Goal: Task Accomplishment & Management: Use online tool/utility

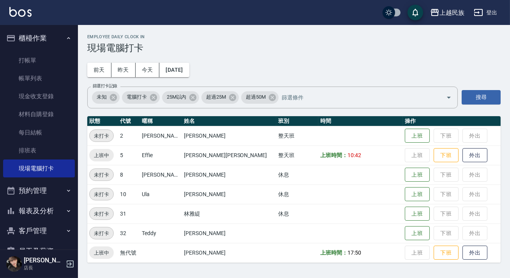
click at [37, 39] on button "櫃檯作業" at bounding box center [39, 38] width 72 height 20
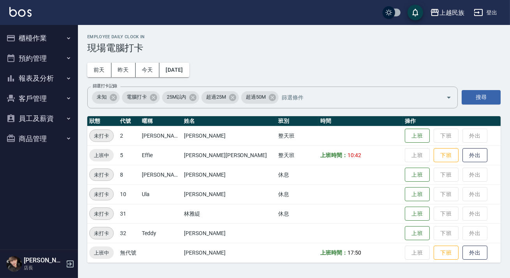
click at [31, 10] on img at bounding box center [20, 12] width 22 height 10
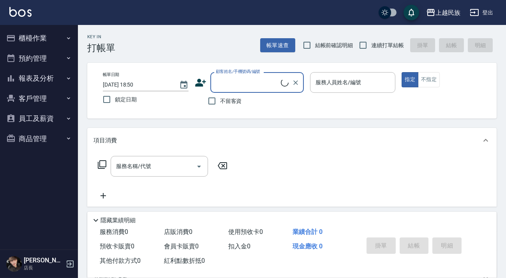
click at [58, 77] on button "報表及分析" at bounding box center [39, 78] width 72 height 20
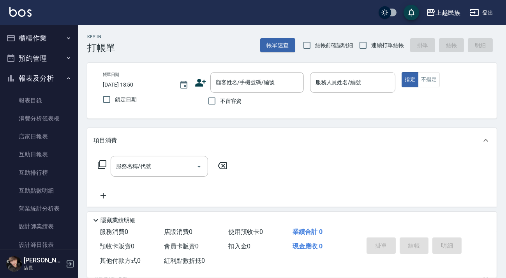
click at [374, 41] on span "連續打單結帳" at bounding box center [387, 45] width 33 height 8
click at [371, 41] on input "連續打單結帳" at bounding box center [363, 45] width 16 height 16
checkbox input "true"
click at [220, 104] on label "不留客資" at bounding box center [223, 101] width 38 height 16
click at [220, 104] on input "不留客資" at bounding box center [212, 101] width 16 height 16
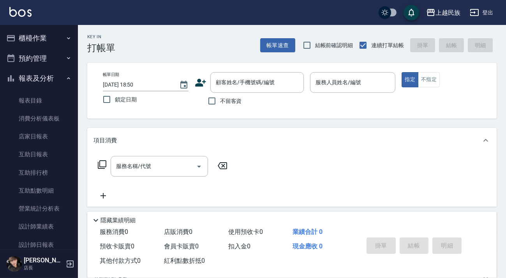
checkbox input "true"
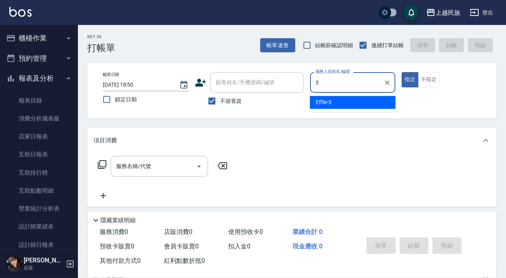
type input "Effie-5"
type button "true"
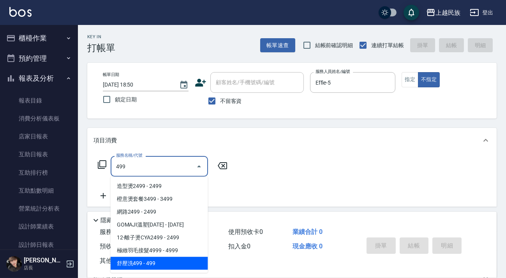
drag, startPoint x: 168, startPoint y: 265, endPoint x: 208, endPoint y: 239, distance: 47.4
click at [169, 265] on span "舒壓洗499 - 499" at bounding box center [159, 263] width 97 height 13
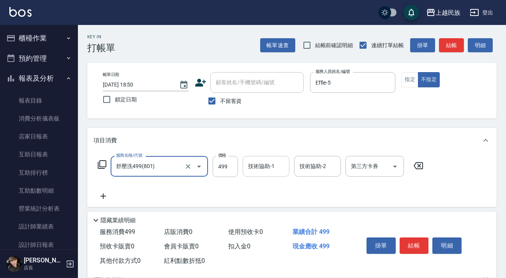
type input "舒壓洗499(801)"
click at [266, 169] on div "技術協助-1 技術協助-1" at bounding box center [266, 166] width 47 height 21
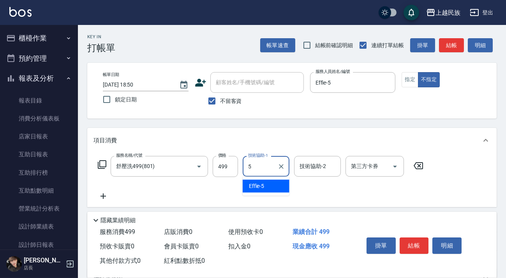
type input "Effie-5"
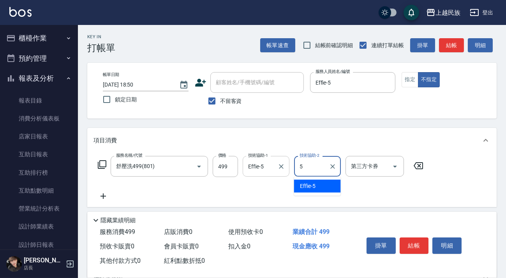
type input "Effie-5"
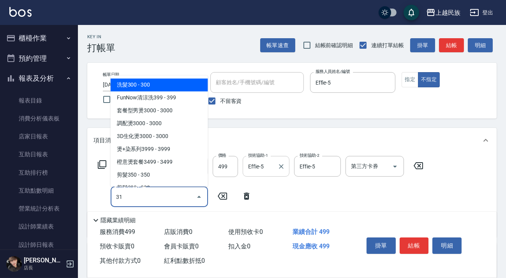
type input "310"
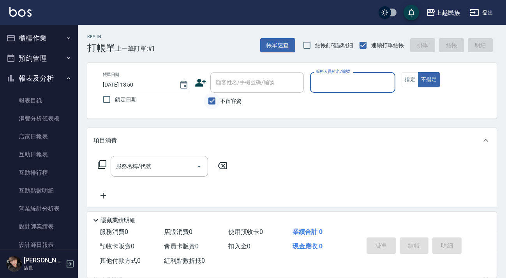
click at [213, 97] on input "不留客資" at bounding box center [212, 101] width 16 height 16
checkbox input "false"
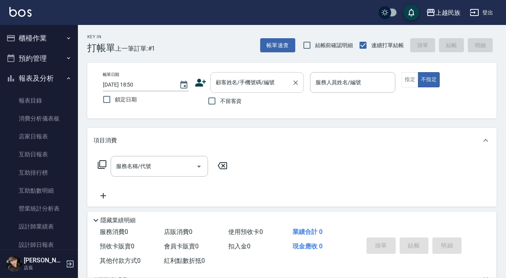
click at [253, 87] on input "顧客姓名/手機號碼/編號" at bounding box center [251, 83] width 75 height 14
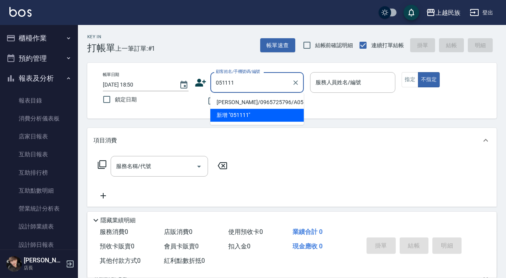
click at [238, 97] on li "[PERSON_NAME]/0965725796/A051111" at bounding box center [256, 102] width 93 height 13
type input "[PERSON_NAME]/0965725796/A051111"
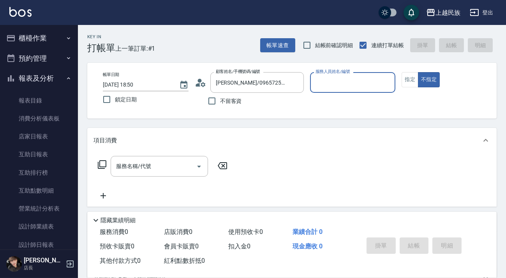
type input "[PERSON_NAME]-2"
click at [418, 72] on button "不指定" at bounding box center [429, 79] width 22 height 15
type button "false"
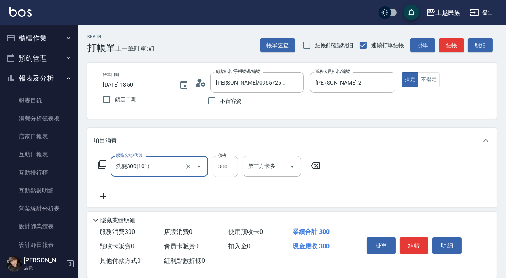
type input "洗髮300(101)"
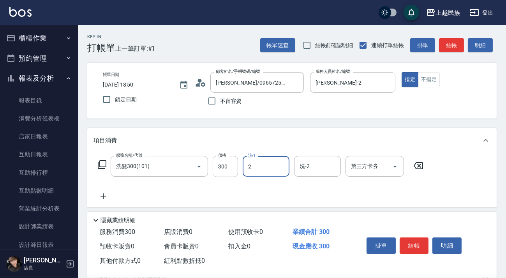
type input "[PERSON_NAME]-2"
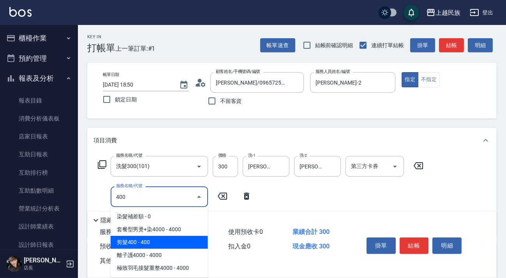
click at [182, 243] on span "剪髮400 - 400" at bounding box center [159, 242] width 97 height 13
type input "剪髮400(303)"
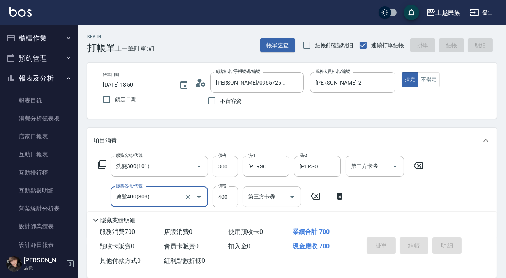
type input "[DATE] 18:51"
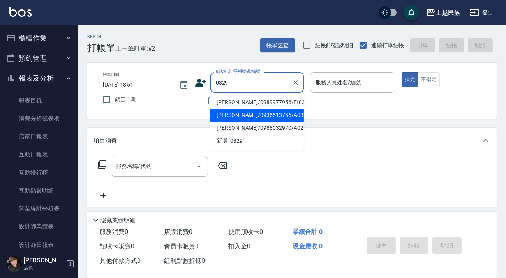
click at [274, 116] on li "[PERSON_NAME]/0936513756/A032911" at bounding box center [256, 115] width 93 height 13
type input "[PERSON_NAME]/0936513756/A032911"
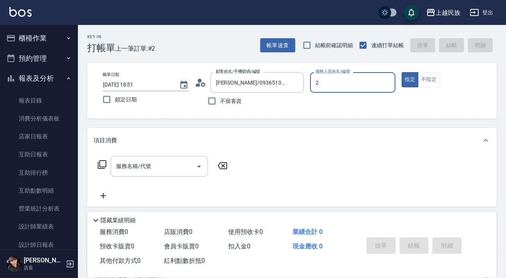
type input "[PERSON_NAME]-2"
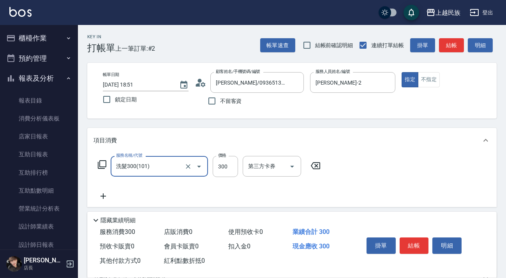
type input "洗髮300(101)"
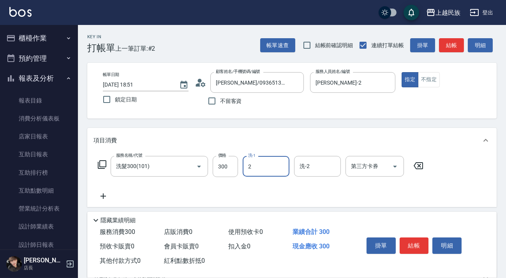
type input "[PERSON_NAME]-2"
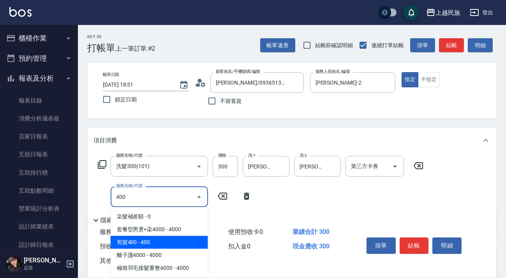
type input "剪髮400(303)"
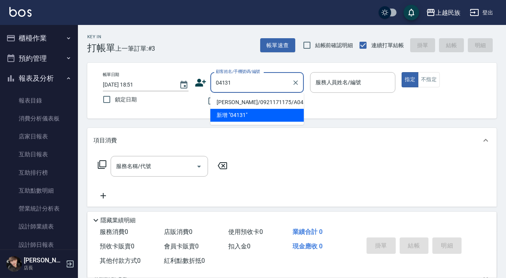
click at [251, 100] on li "[PERSON_NAME]/0921171175/A041311" at bounding box center [256, 102] width 93 height 13
type input "[PERSON_NAME]/0921171175/A041311"
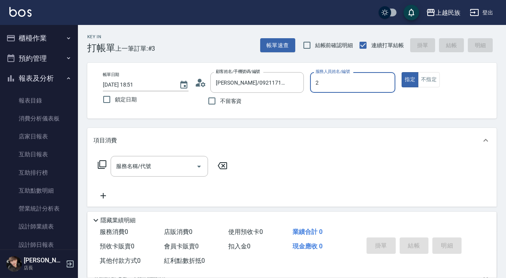
type input "[PERSON_NAME]-2"
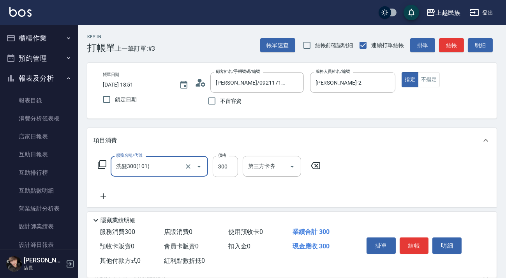
type input "洗髮300(101)"
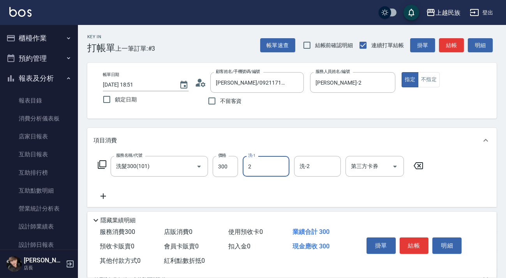
type input "[PERSON_NAME]-2"
click at [179, 168] on input "洗髮300(101)" at bounding box center [148, 166] width 69 height 14
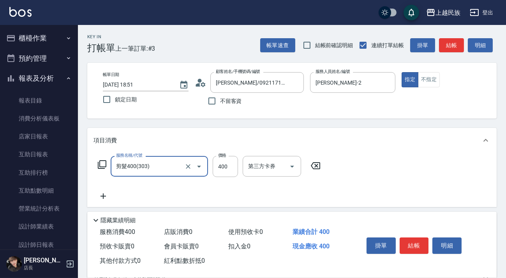
type input "剪髮400(303)"
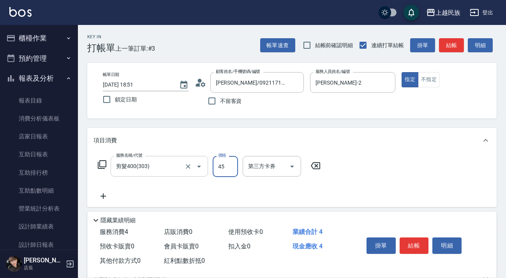
type input "450"
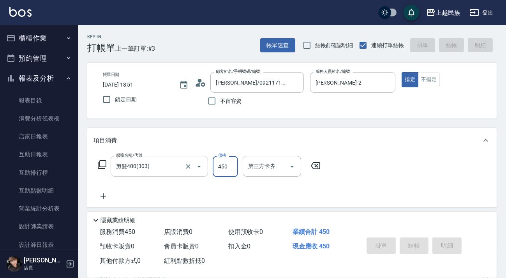
type input "[DATE] 18:53"
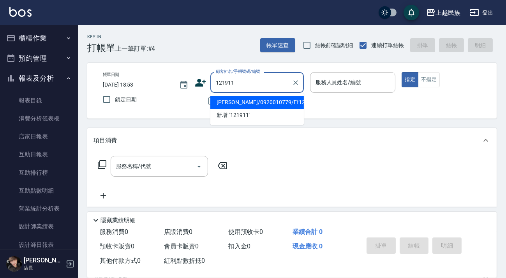
click at [276, 97] on li "[PERSON_NAME]/0920010779/Ef121911" at bounding box center [256, 102] width 93 height 13
type input "[PERSON_NAME]/0920010779/Ef121911"
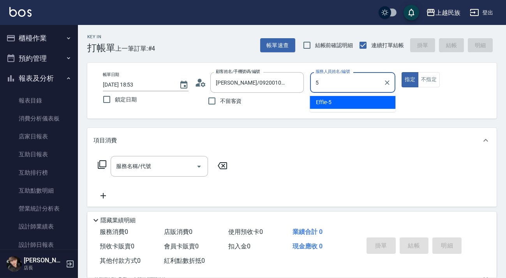
type input "Effie-5"
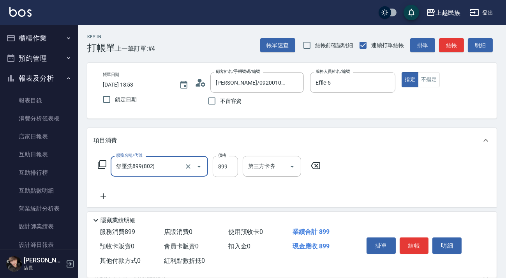
type input "舒壓洗899(802)"
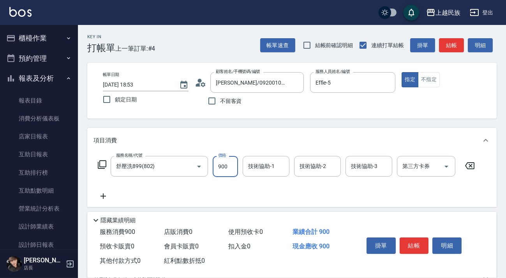
type input "900"
type input "Effie-5"
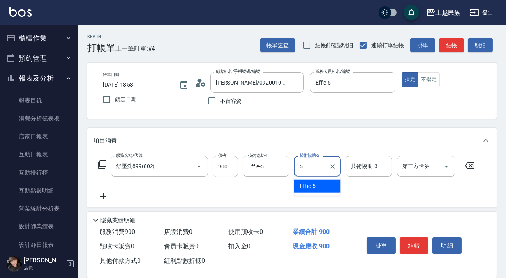
type input "Effie-5"
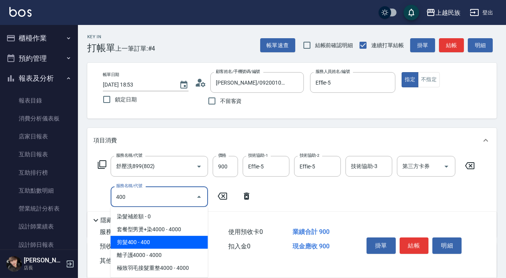
type input "剪髮400(303)"
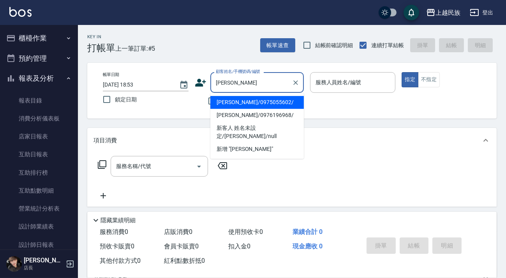
click at [273, 104] on li "[PERSON_NAME]/0975055602/" at bounding box center [256, 102] width 93 height 13
type input "[PERSON_NAME]/0975055602/"
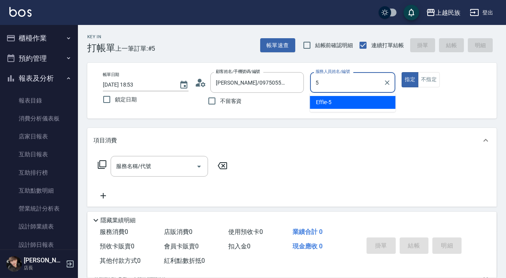
type input "Effie-5"
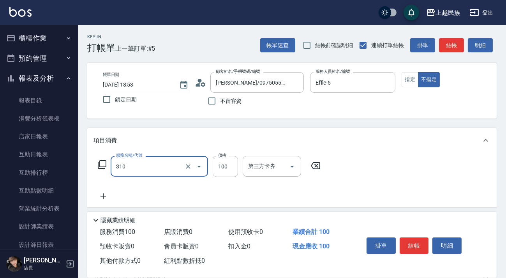
type input "瀏海100(310)"
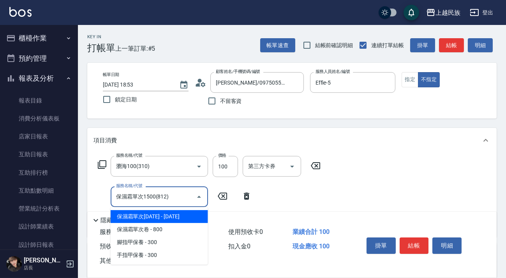
type input "保濕霜單次1500(812)"
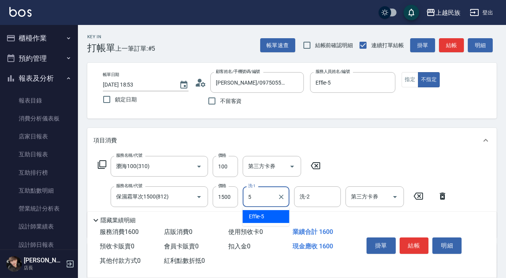
type input "Effie-5"
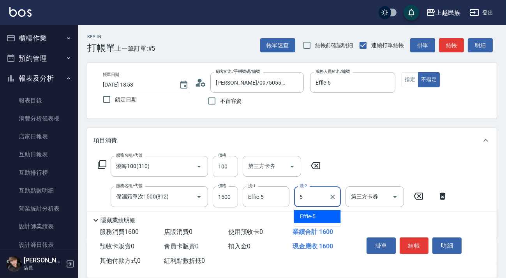
type input "Effie-5"
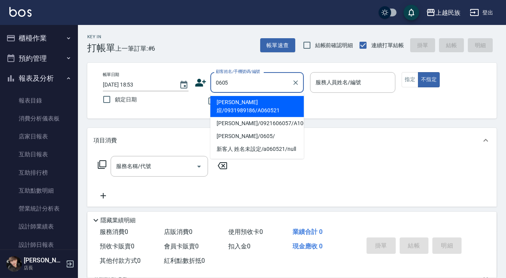
type input "[PERSON_NAME]媗/0931989186/A060521"
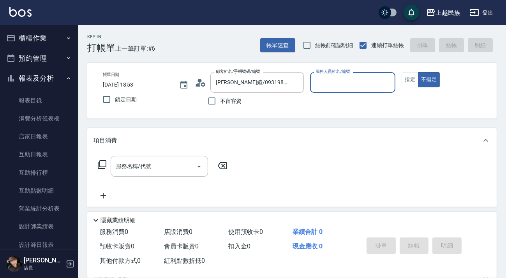
click at [418, 72] on button "不指定" at bounding box center [429, 79] width 22 height 15
type input "[PERSON_NAME]-2"
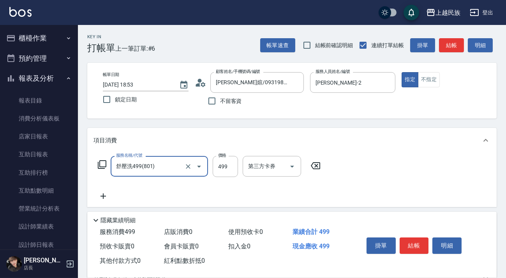
type input "舒壓洗499(801)"
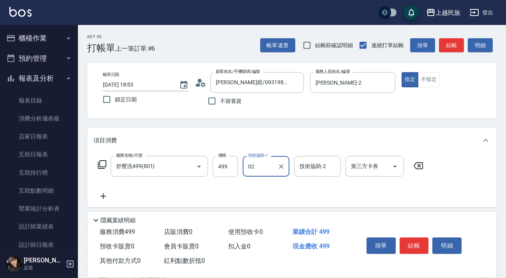
type input "0"
type input "[PERSON_NAME]-2"
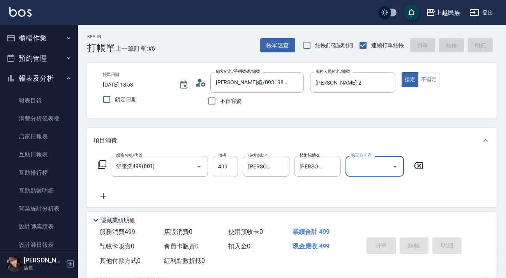
type input "[DATE] 18:54"
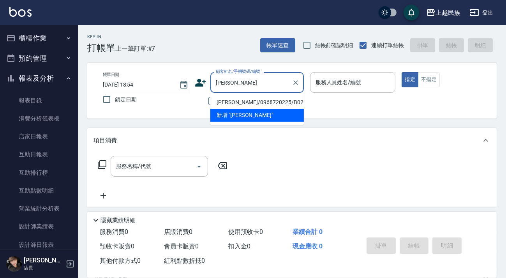
click at [270, 100] on li "[PERSON_NAME]/0968720225/B022521" at bounding box center [256, 102] width 93 height 13
type input "[PERSON_NAME]/0968720225/B022521"
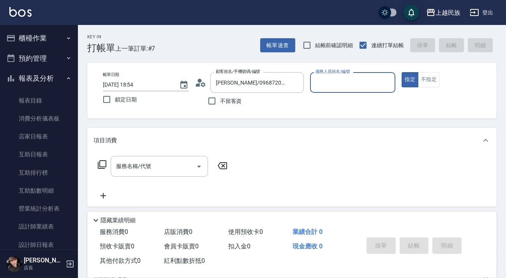
type input "Betty-11"
click at [401, 72] on button "指定" at bounding box center [409, 79] width 17 height 15
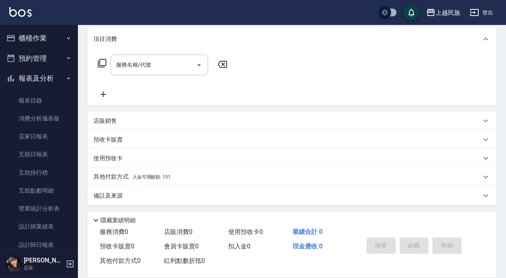
drag, startPoint x: 137, startPoint y: 116, endPoint x: 142, endPoint y: 113, distance: 5.3
click at [138, 114] on div "店販銷售" at bounding box center [291, 120] width 409 height 19
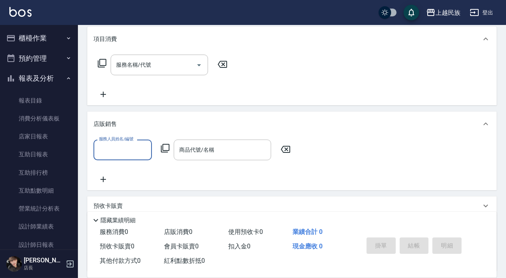
scroll to position [168, 0]
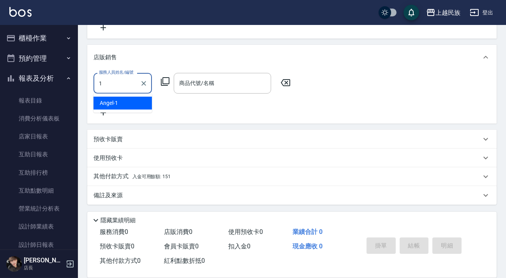
type input "[PERSON_NAME]-1"
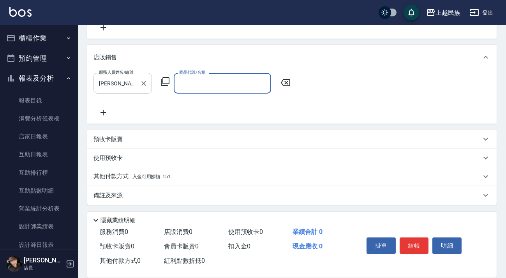
click at [140, 87] on div at bounding box center [143, 83] width 10 height 21
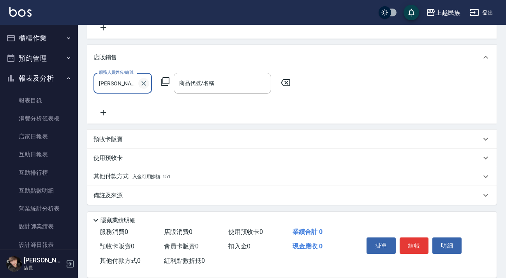
click at [143, 83] on icon "Clear" at bounding box center [143, 83] width 5 height 5
type input "Betty-11"
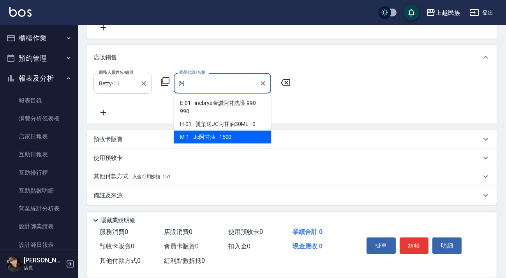
click at [199, 133] on span "M-1 - Jc阿甘油 - 1500" at bounding box center [222, 136] width 97 height 13
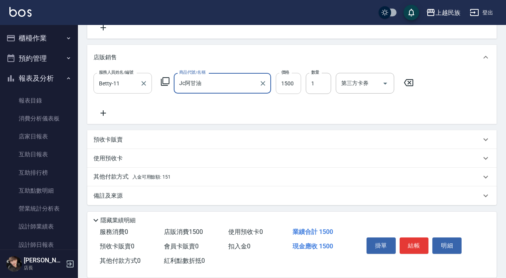
type input "Jc阿甘油"
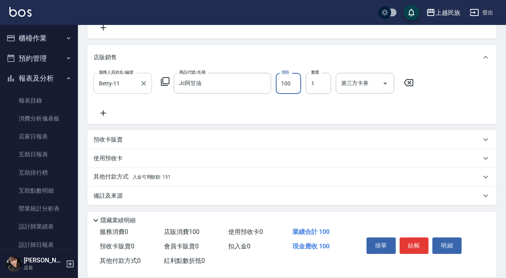
type input "1000"
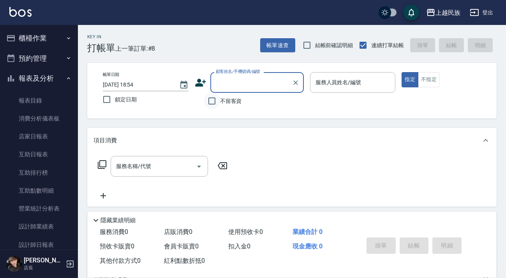
click at [219, 102] on input "不留客資" at bounding box center [212, 101] width 16 height 16
checkbox input "true"
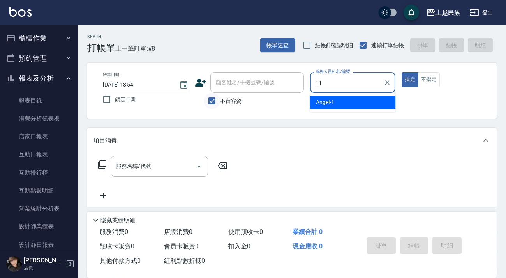
type input "Betty-11"
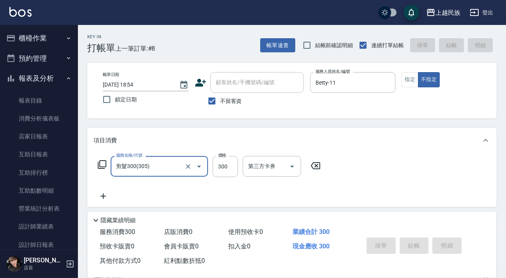
type input "剪髮300(305)"
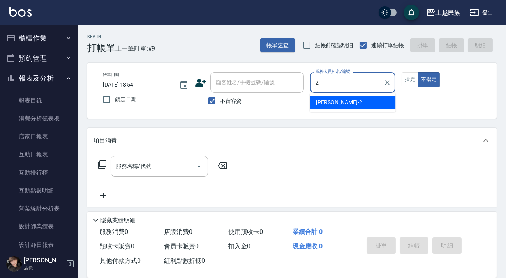
type input "[PERSON_NAME]-2"
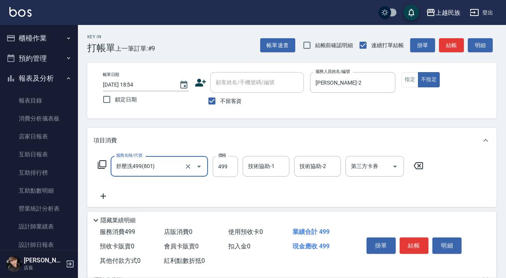
type input "舒壓洗499(801)"
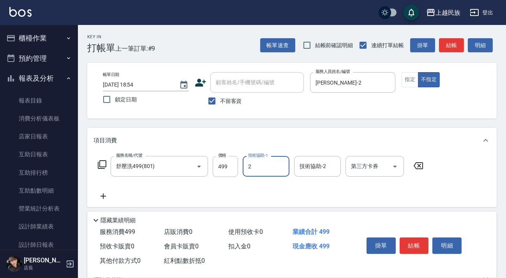
type input "[PERSON_NAME]-2"
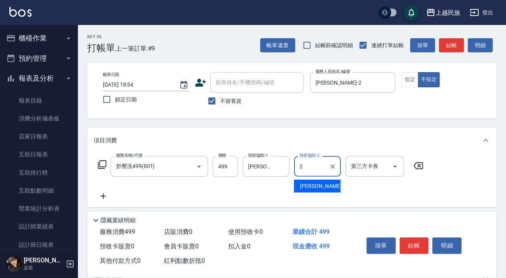
type input "[PERSON_NAME]-2"
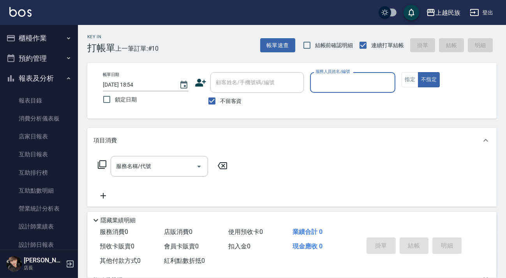
click at [236, 98] on span "不留客資" at bounding box center [231, 101] width 22 height 8
click at [220, 98] on input "不留客資" at bounding box center [212, 101] width 16 height 16
checkbox input "false"
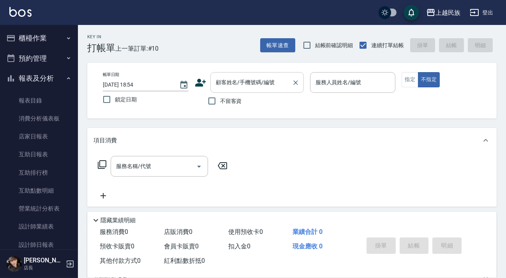
click at [251, 82] on div "顧客姓名/手機號碼/編號 顧客姓名/手機號碼/編號" at bounding box center [256, 82] width 93 height 21
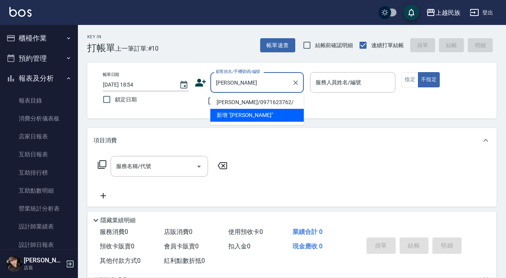
click at [265, 102] on li "[PERSON_NAME]/0971623762/" at bounding box center [256, 102] width 93 height 13
type input "[PERSON_NAME]/0971623762/"
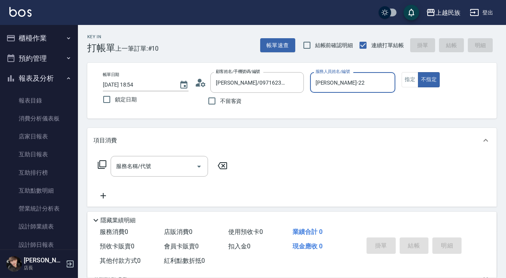
click at [418, 72] on button "不指定" at bounding box center [429, 79] width 22 height 15
type input "[PERSON_NAME]-2"
click at [409, 78] on button "指定" at bounding box center [409, 79] width 17 height 15
click at [167, 171] on input "服務名稱/代號" at bounding box center [153, 166] width 79 height 14
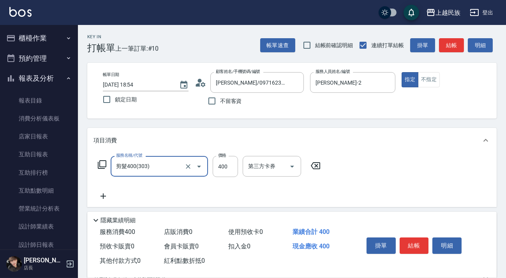
type input "剪髮400(303)"
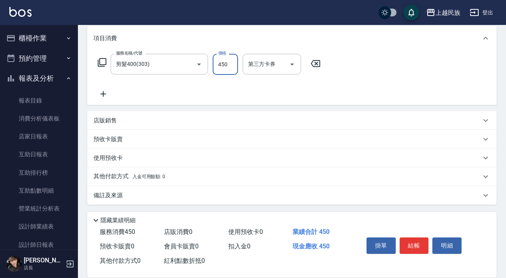
type input "450"
drag, startPoint x: 236, startPoint y: 195, endPoint x: 240, endPoint y: 192, distance: 5.0
click at [237, 194] on div "備註及來源" at bounding box center [286, 195] width 387 height 8
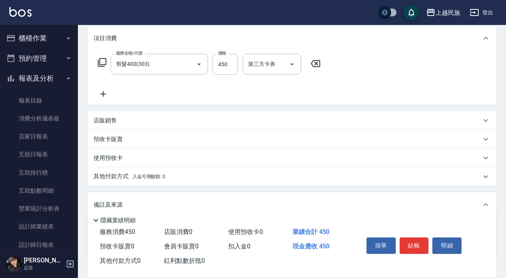
scroll to position [152, 0]
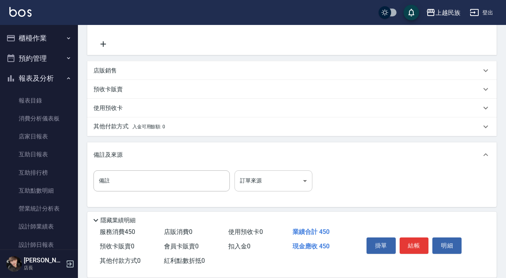
click at [278, 180] on body "上越民族 登出 櫃檯作業 打帳單 帳單列表 現金收支登錄 材料自購登錄 每日結帳 排班表 現場電腦打卡 預約管理 預約管理 單日預約紀錄 單週預約紀錄 報表及…" at bounding box center [253, 64] width 506 height 432
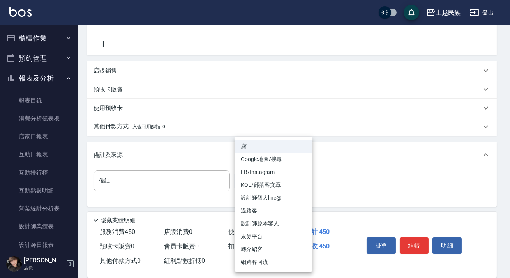
click at [273, 257] on li "網路客回流" at bounding box center [273, 261] width 78 height 13
type input "網路客回流"
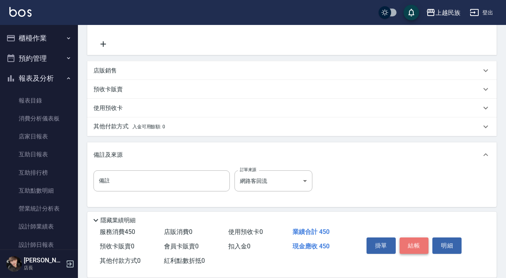
click at [413, 244] on button "結帳" at bounding box center [413, 245] width 29 height 16
type input "[DATE] 18:55"
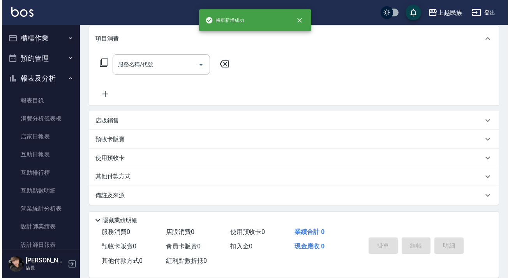
scroll to position [0, 0]
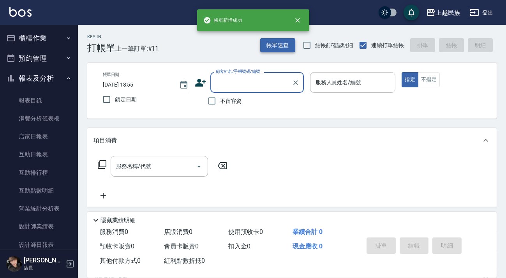
click at [292, 49] on button "帳單速查" at bounding box center [277, 45] width 35 height 14
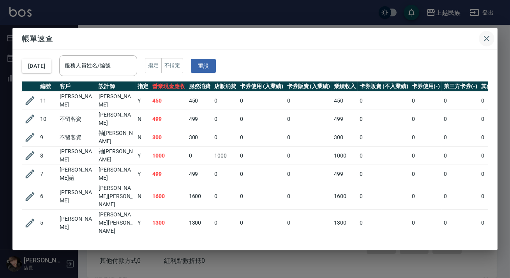
click at [487, 44] on button "button" at bounding box center [486, 39] width 16 height 16
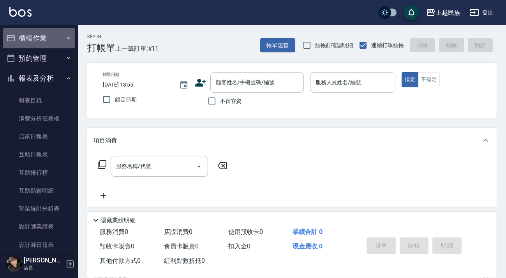
click at [58, 42] on button "櫃檯作業" at bounding box center [39, 38] width 72 height 20
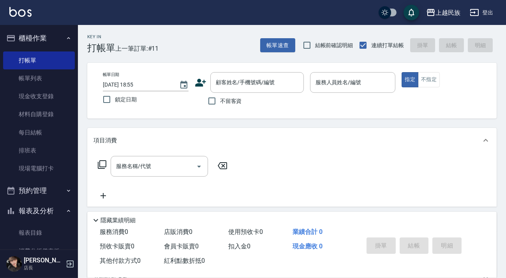
click at [64, 42] on button "櫃檯作業" at bounding box center [39, 38] width 72 height 20
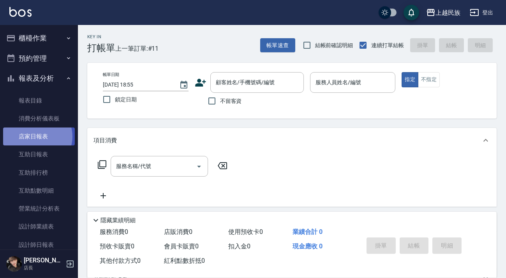
click at [36, 136] on link "店家日報表" at bounding box center [39, 136] width 72 height 18
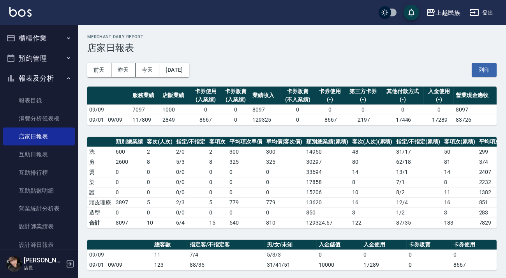
scroll to position [211, 0]
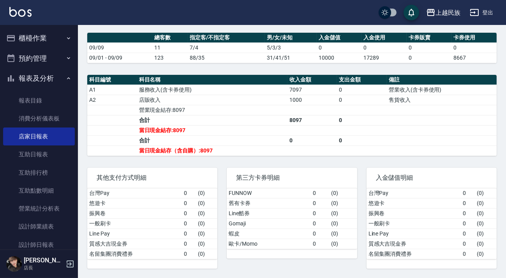
click at [53, 43] on button "櫃檯作業" at bounding box center [39, 38] width 72 height 20
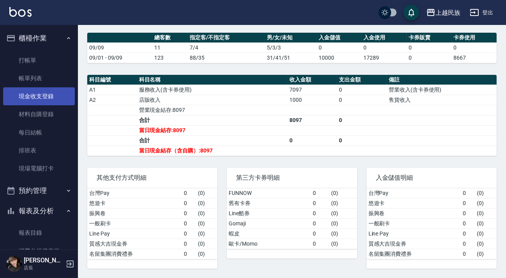
click at [51, 96] on link "現金收支登錄" at bounding box center [39, 96] width 72 height 18
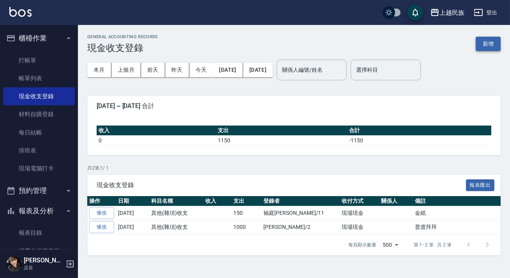
click at [489, 44] on button "新增" at bounding box center [487, 44] width 25 height 14
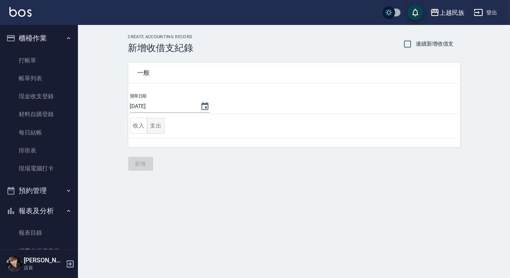
click at [149, 125] on button "支出" at bounding box center [156, 126] width 18 height 16
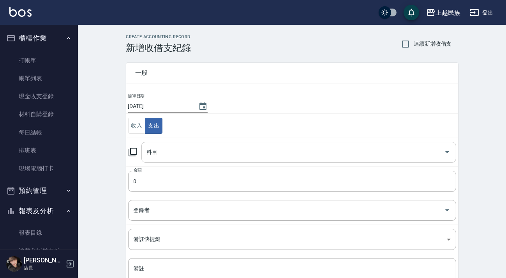
click at [242, 152] on input "科目" at bounding box center [293, 152] width 296 height 14
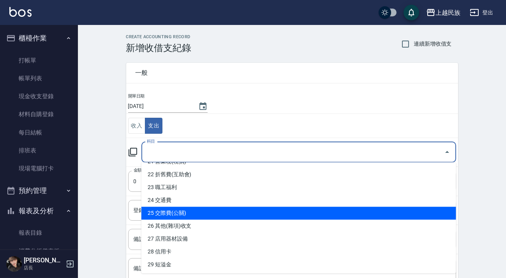
scroll to position [209, 0]
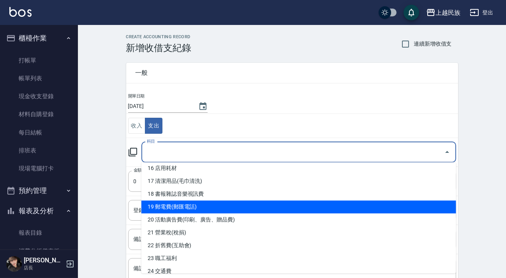
click at [211, 206] on li "19 郵電費(郵匯電話)" at bounding box center [298, 206] width 315 height 13
type input "19 郵電費(郵匯電話)"
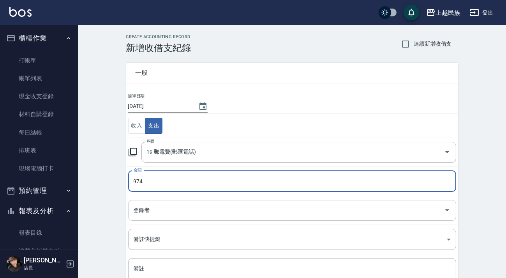
type input "974"
click at [204, 205] on input "登錄者" at bounding box center [286, 210] width 309 height 14
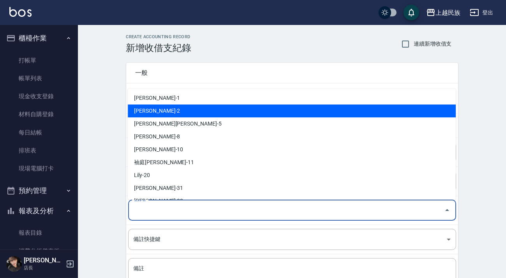
click at [190, 113] on li "[PERSON_NAME]-2" at bounding box center [292, 110] width 328 height 13
type input "[PERSON_NAME]-2"
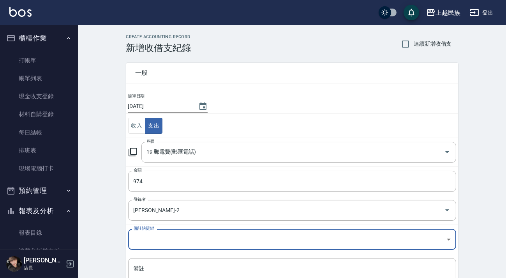
scroll to position [66, 0]
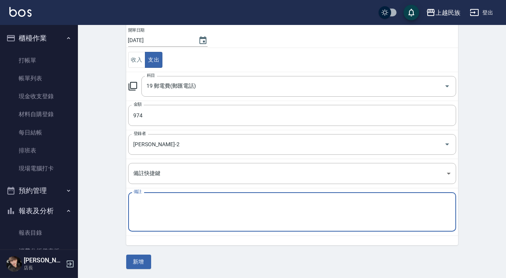
drag, startPoint x: 194, startPoint y: 207, endPoint x: 198, endPoint y: 206, distance: 4.2
click at [194, 207] on textarea "備註" at bounding box center [292, 212] width 317 height 26
type textarea "電話費"
click at [137, 259] on button "新增" at bounding box center [138, 261] width 25 height 14
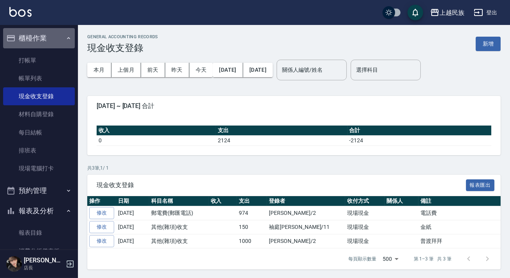
click at [49, 34] on button "櫃檯作業" at bounding box center [39, 38] width 72 height 20
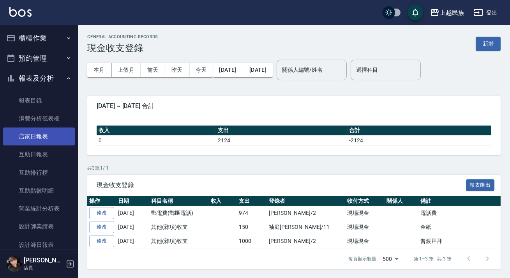
click at [31, 134] on link "店家日報表" at bounding box center [39, 136] width 72 height 18
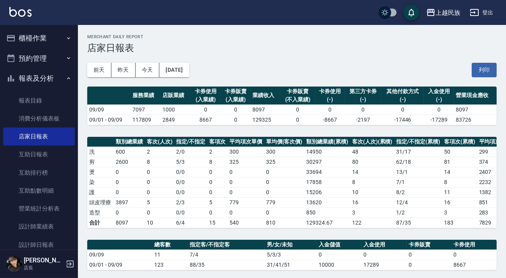
click at [2, 11] on div "上越民族 登出" at bounding box center [253, 12] width 506 height 25
click at [17, 16] on img at bounding box center [20, 12] width 22 height 10
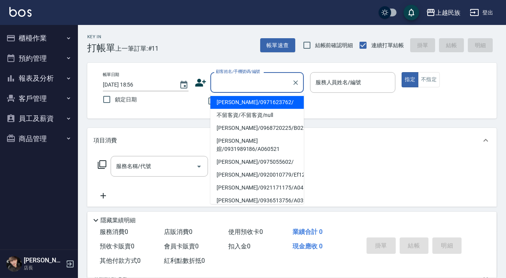
click at [237, 86] on input "顧客姓名/手機號碼/編號" at bounding box center [251, 83] width 75 height 14
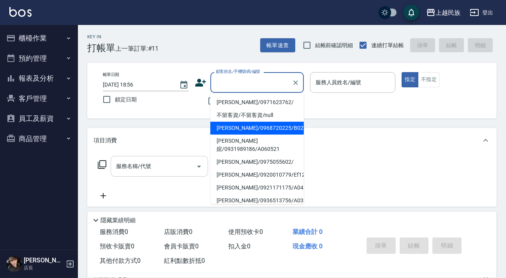
click at [171, 166] on input "服務名稱/代號" at bounding box center [153, 166] width 79 height 14
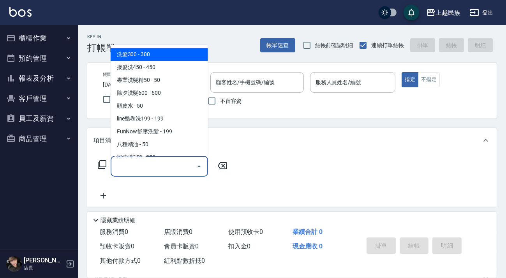
click at [154, 55] on span "洗髮300 - 300" at bounding box center [159, 54] width 97 height 13
type input "洗髮300(101)"
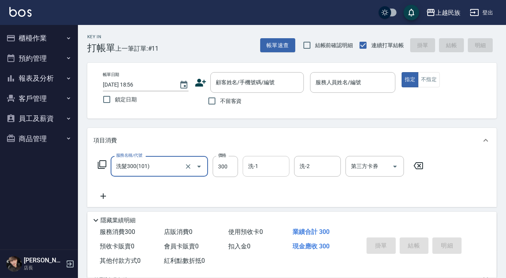
click at [271, 171] on input "洗-1" at bounding box center [266, 166] width 40 height 14
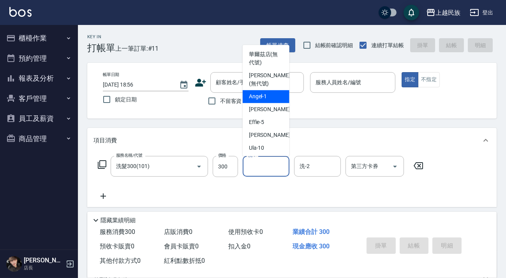
drag, startPoint x: 204, startPoint y: 117, endPoint x: 210, endPoint y: 125, distance: 9.7
click at [205, 117] on div "帳單日期 [DATE] 18:56 鎖定日期 顧客姓名/手機號碼/編號 顧客姓名/手機號碼/編號 不留客資 服務人員姓名/編號 服務人員姓名/編號 指定 不指定" at bounding box center [291, 91] width 409 height 56
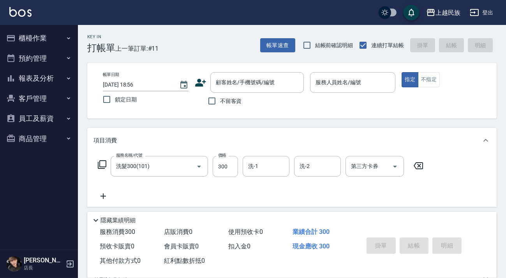
click at [16, 16] on img at bounding box center [20, 12] width 22 height 10
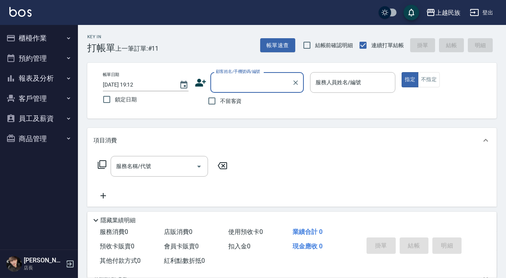
click at [22, 38] on button "櫃檯作業" at bounding box center [39, 38] width 72 height 20
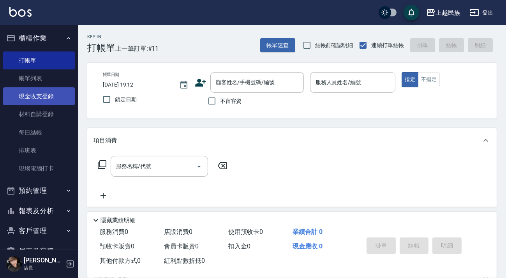
click at [47, 98] on link "現金收支登錄" at bounding box center [39, 96] width 72 height 18
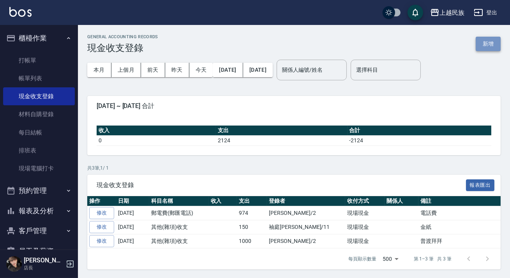
click at [486, 44] on button "新增" at bounding box center [487, 44] width 25 height 14
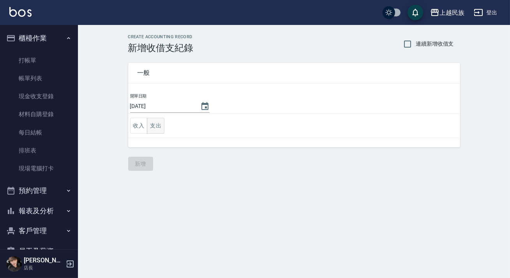
click at [160, 120] on button "支出" at bounding box center [156, 126] width 18 height 16
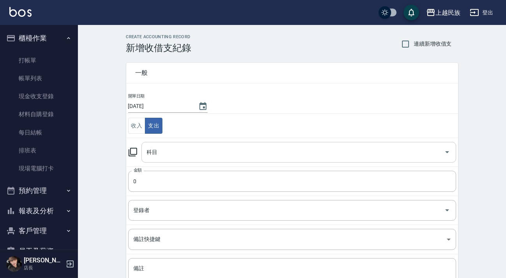
drag, startPoint x: 197, startPoint y: 153, endPoint x: 209, endPoint y: 153, distance: 12.1
click at [197, 154] on input "科目" at bounding box center [293, 152] width 296 height 14
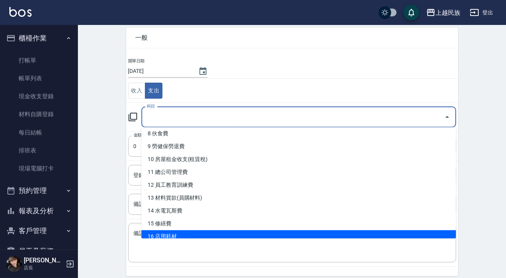
scroll to position [106, 0]
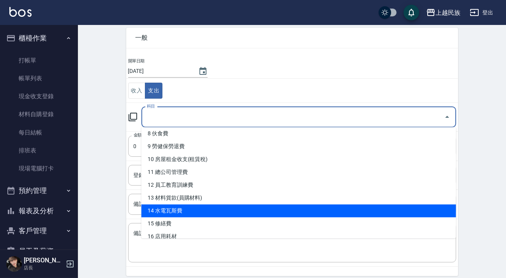
click at [205, 208] on li "14 水電瓦斯費" at bounding box center [298, 210] width 315 height 13
type input "14 水電瓦斯費"
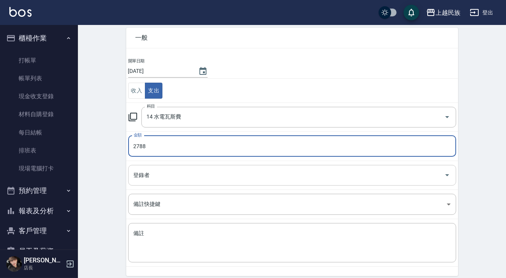
type input "2788"
click at [193, 172] on input "登錄者" at bounding box center [286, 175] width 309 height 14
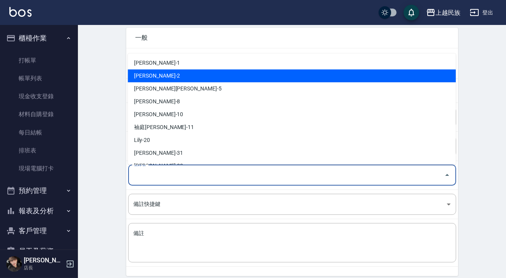
click at [207, 74] on li "[PERSON_NAME]-2" at bounding box center [292, 75] width 328 height 13
type input "[PERSON_NAME]-2"
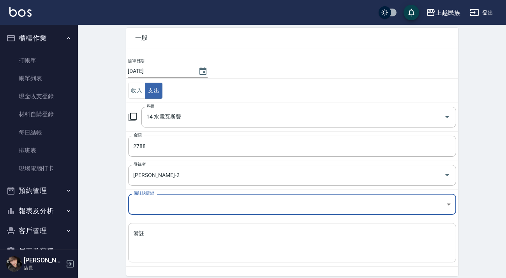
click at [229, 239] on textarea "備註" at bounding box center [292, 242] width 317 height 26
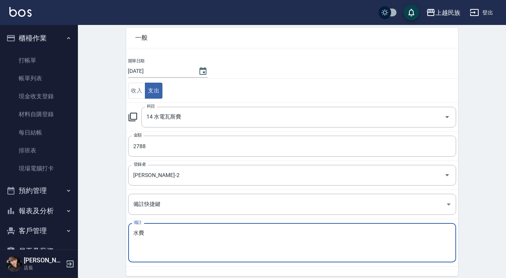
scroll to position [66, 0]
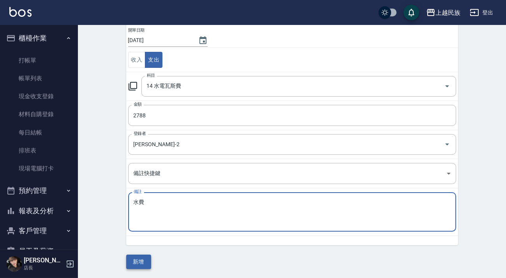
type textarea "水費"
click at [139, 263] on button "新增" at bounding box center [138, 261] width 25 height 14
